Goal: Task Accomplishment & Management: Manage account settings

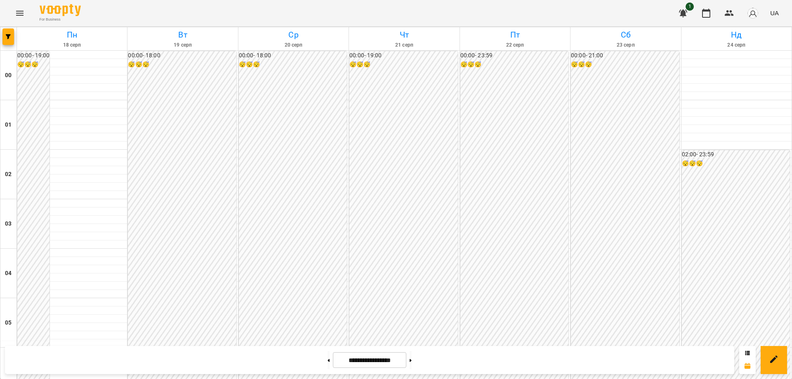
scroll to position [825, 0]
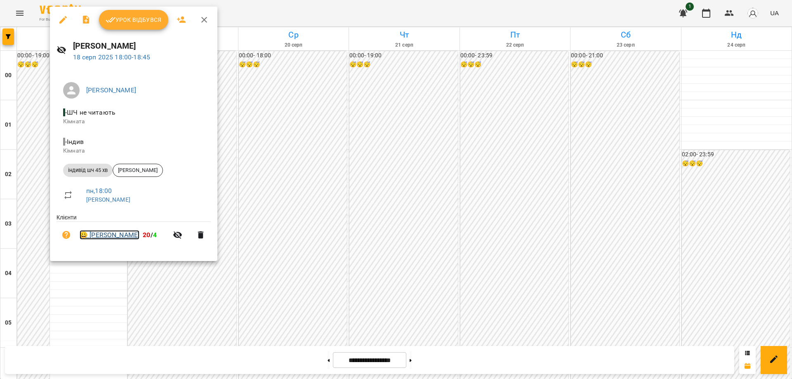
click at [115, 237] on link "😀 [PERSON_NAME]" at bounding box center [110, 235] width 60 height 10
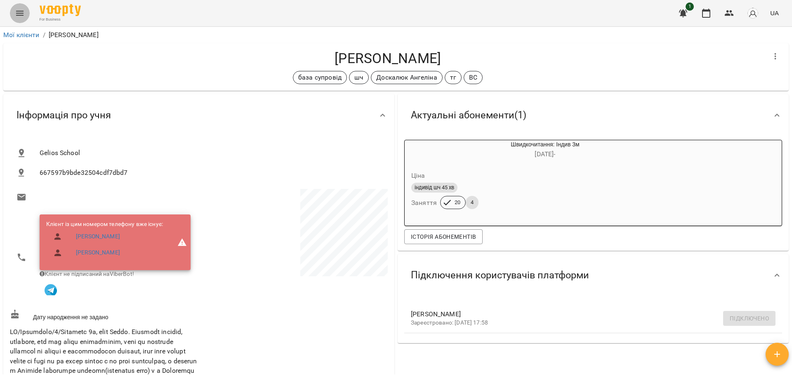
click at [18, 13] on icon "Menu" at bounding box center [19, 13] width 7 height 5
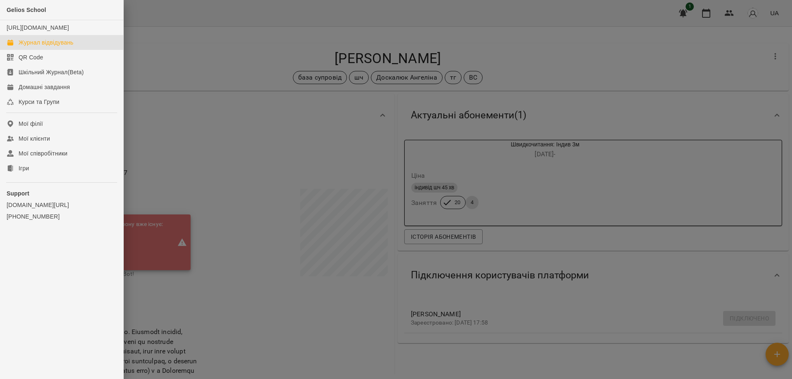
click at [30, 47] on div "Журнал відвідувань" at bounding box center [46, 42] width 55 height 8
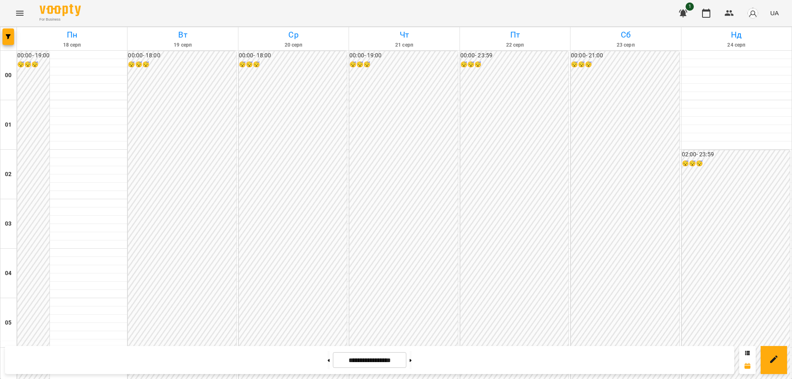
scroll to position [897, 0]
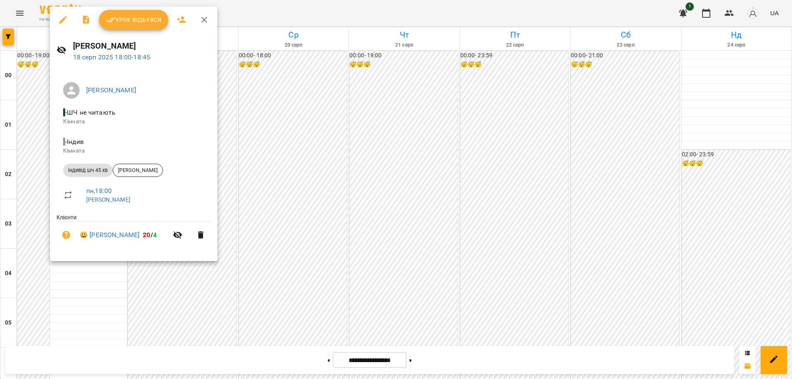
click at [141, 18] on span "Урок відбувся" at bounding box center [134, 20] width 56 height 10
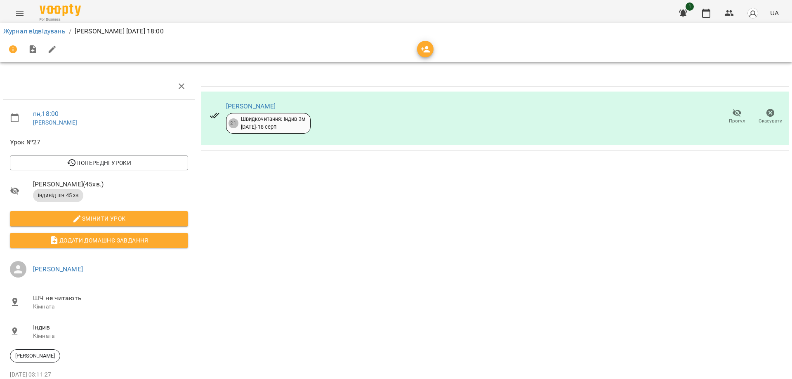
click at [732, 117] on icon "button" at bounding box center [737, 113] width 10 height 10
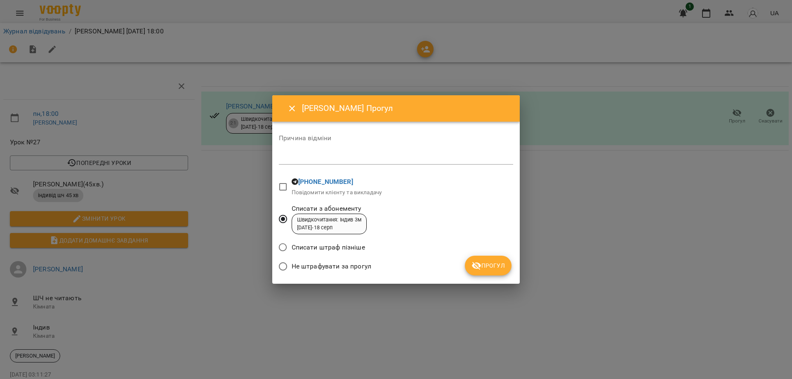
click at [324, 156] on textarea at bounding box center [396, 158] width 234 height 8
type textarea "******"
click at [492, 263] on span "Прогул" at bounding box center [488, 266] width 33 height 10
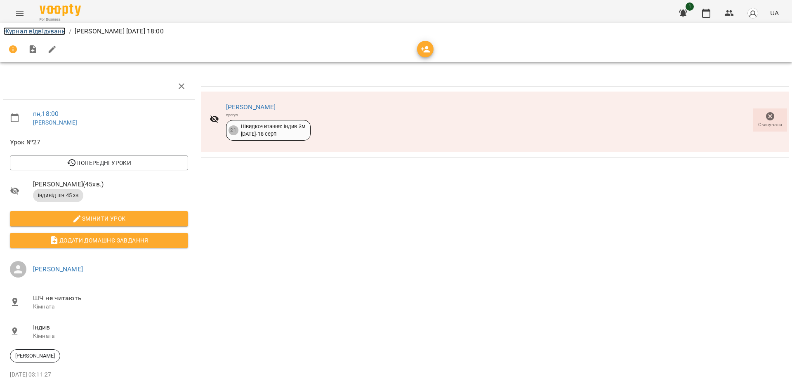
click at [26, 30] on link "Журнал відвідувань" at bounding box center [34, 31] width 62 height 8
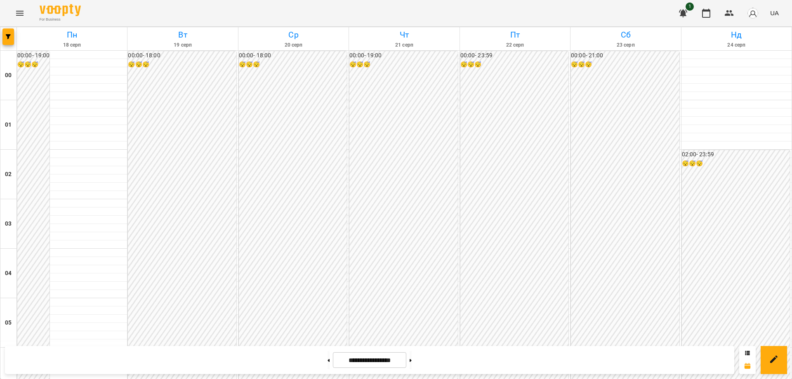
scroll to position [866, 0]
